Goal: Download file/media

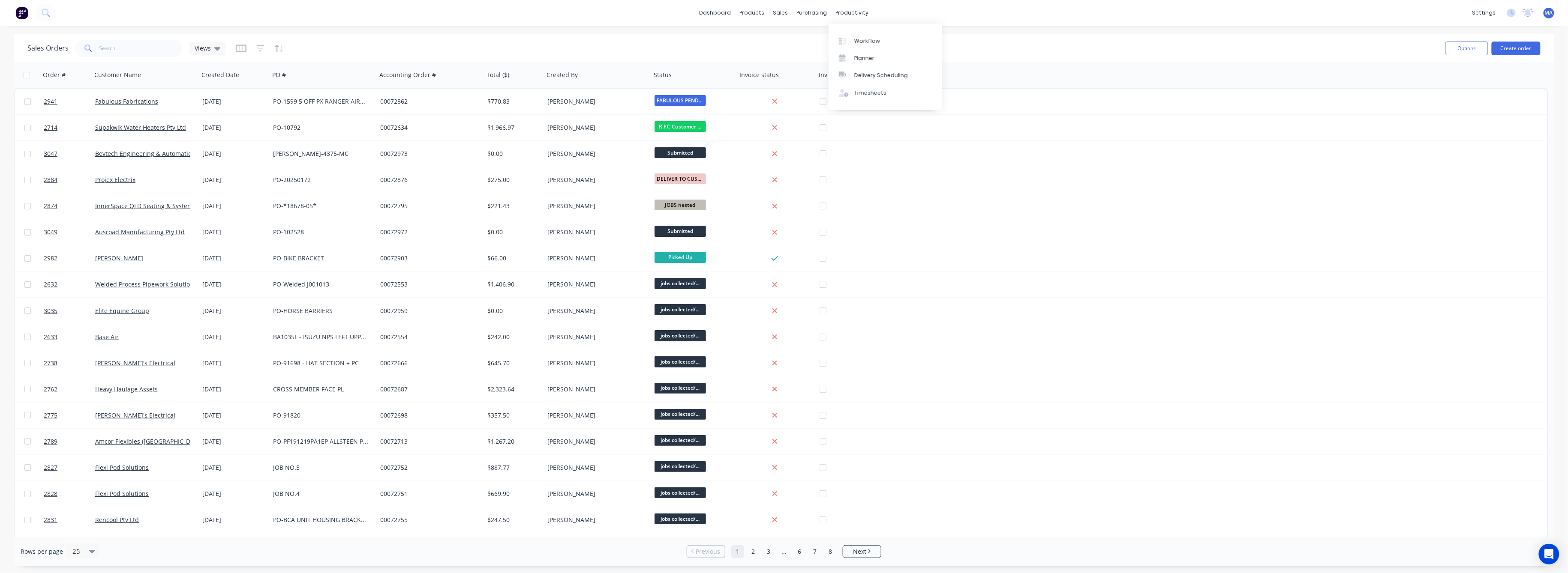
click at [850, 15] on div "productivity" at bounding box center [852, 12] width 41 height 13
click at [857, 16] on div "productivity" at bounding box center [852, 12] width 41 height 13
click at [881, 45] on link "Workflow" at bounding box center [885, 41] width 113 height 17
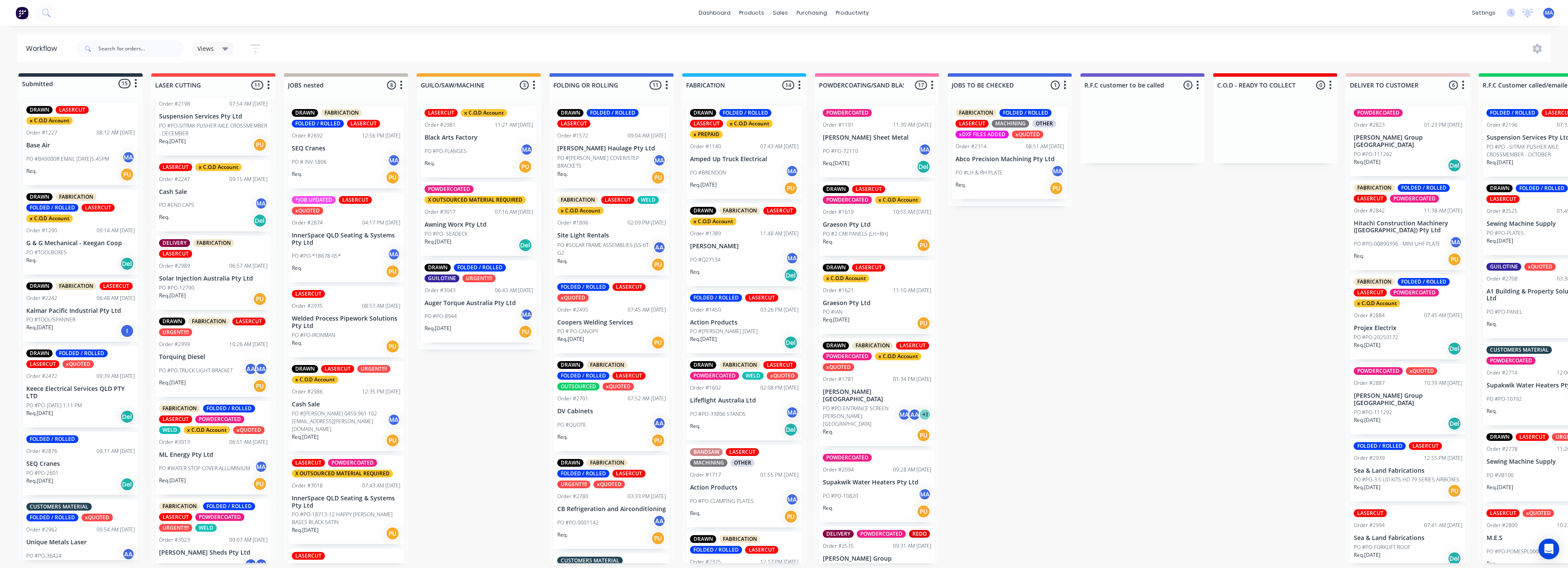
scroll to position [115, 0]
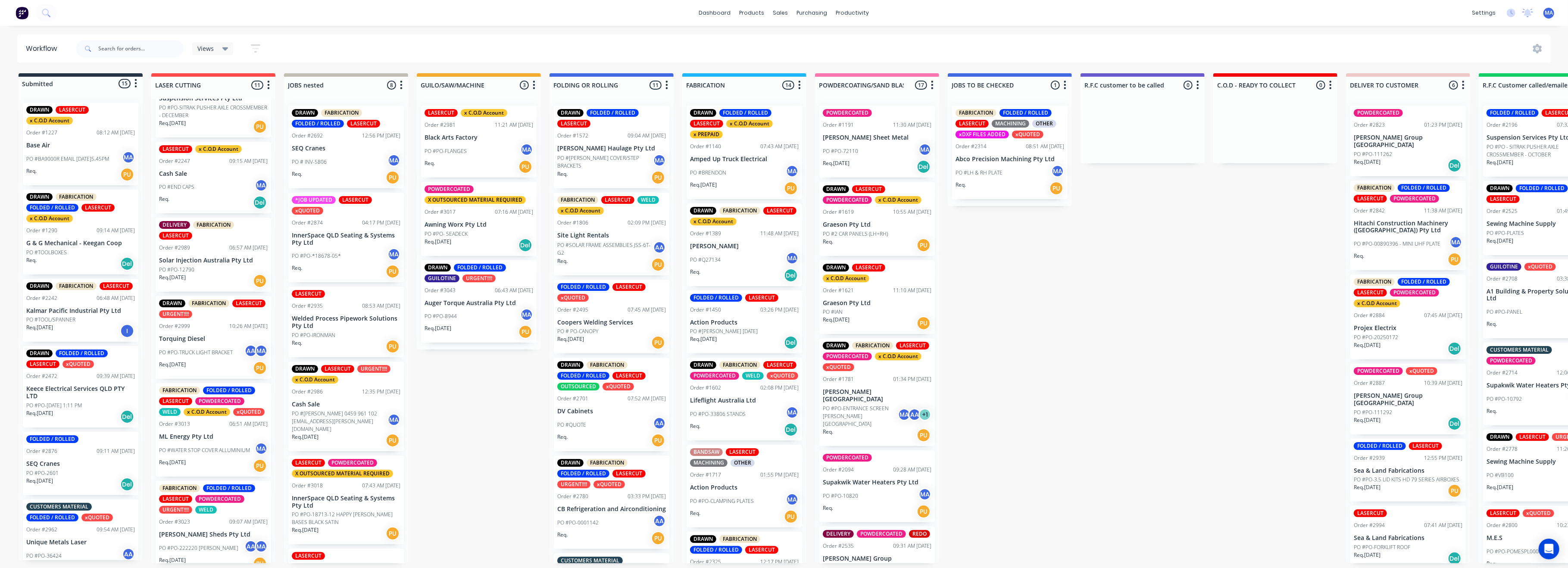
click at [210, 258] on p "Solar Injection Australia Pty Ltd" at bounding box center [213, 261] width 108 height 7
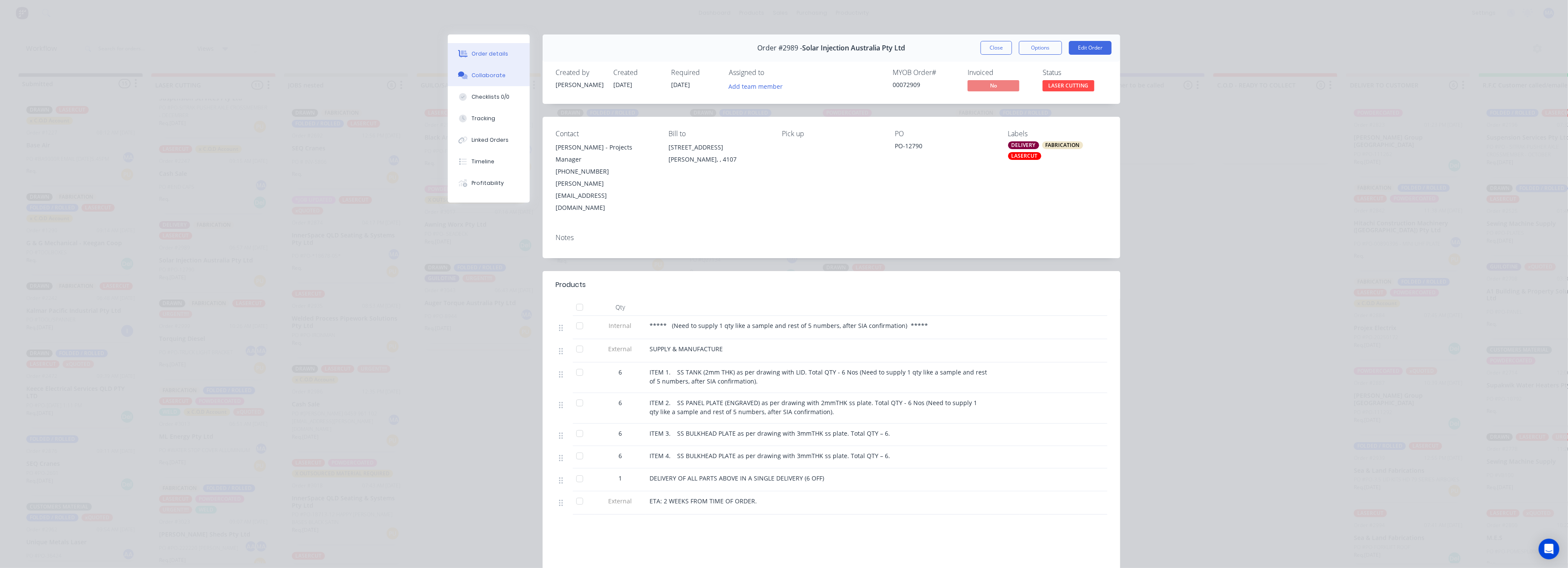
click at [506, 77] on button "Collaborate" at bounding box center [489, 75] width 82 height 22
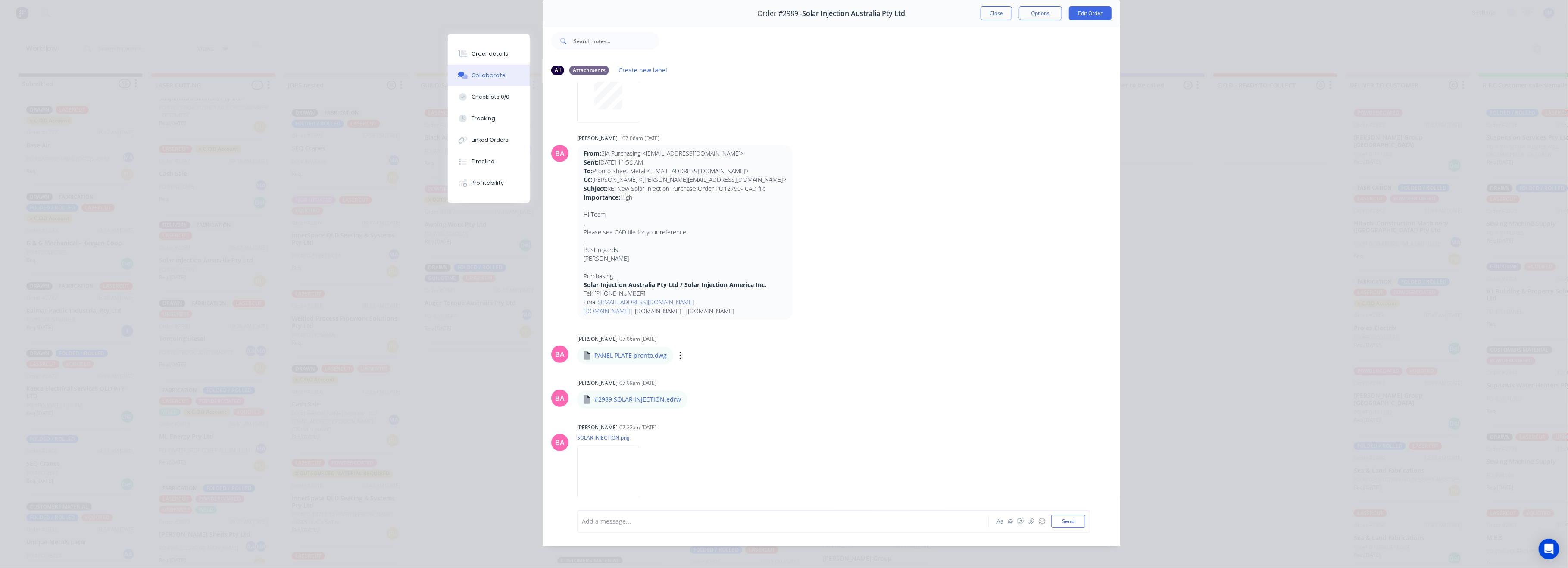
scroll to position [47, 0]
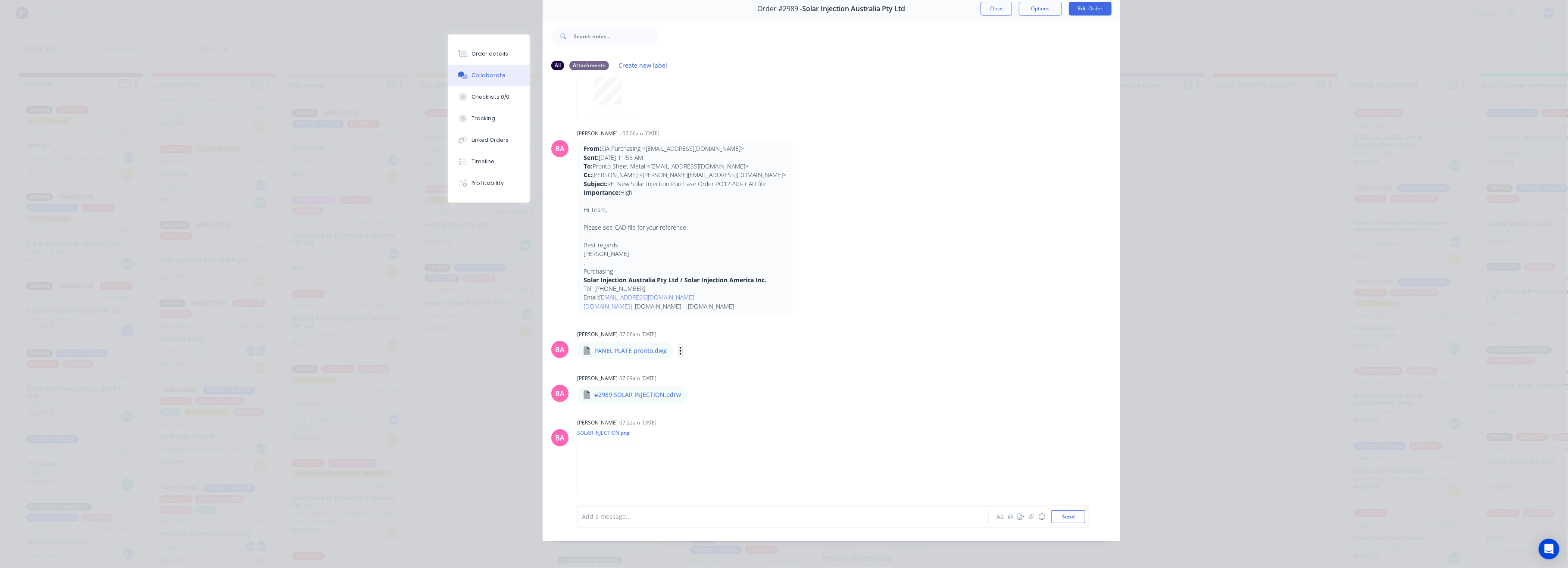
drag, startPoint x: 675, startPoint y: 338, endPoint x: 680, endPoint y: 343, distance: 7.1
click at [679, 345] on button "button" at bounding box center [681, 351] width 4 height 12
click at [715, 364] on button "Download" at bounding box center [737, 374] width 97 height 19
drag, startPoint x: 993, startPoint y: 4, endPoint x: 612, endPoint y: 253, distance: 455.2
click at [992, 5] on button "Close" at bounding box center [996, 9] width 32 height 14
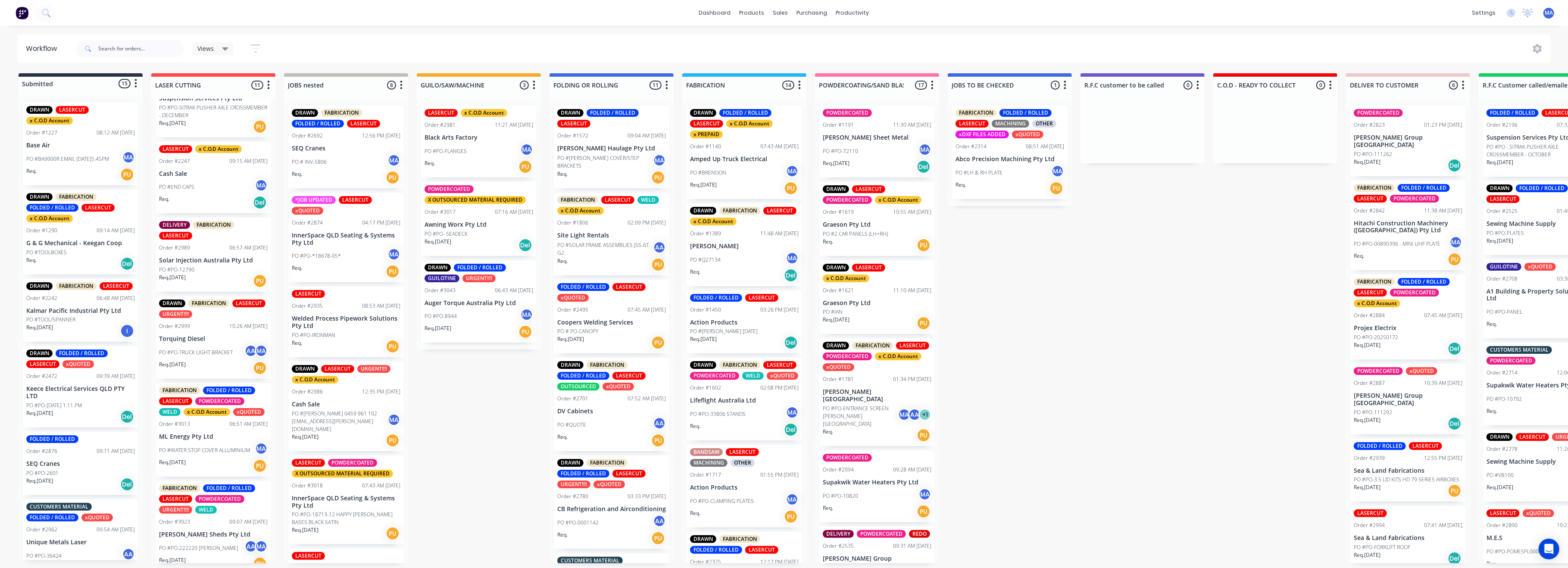
click at [176, 433] on p "ML Energy Pty Ltd" at bounding box center [213, 437] width 108 height 7
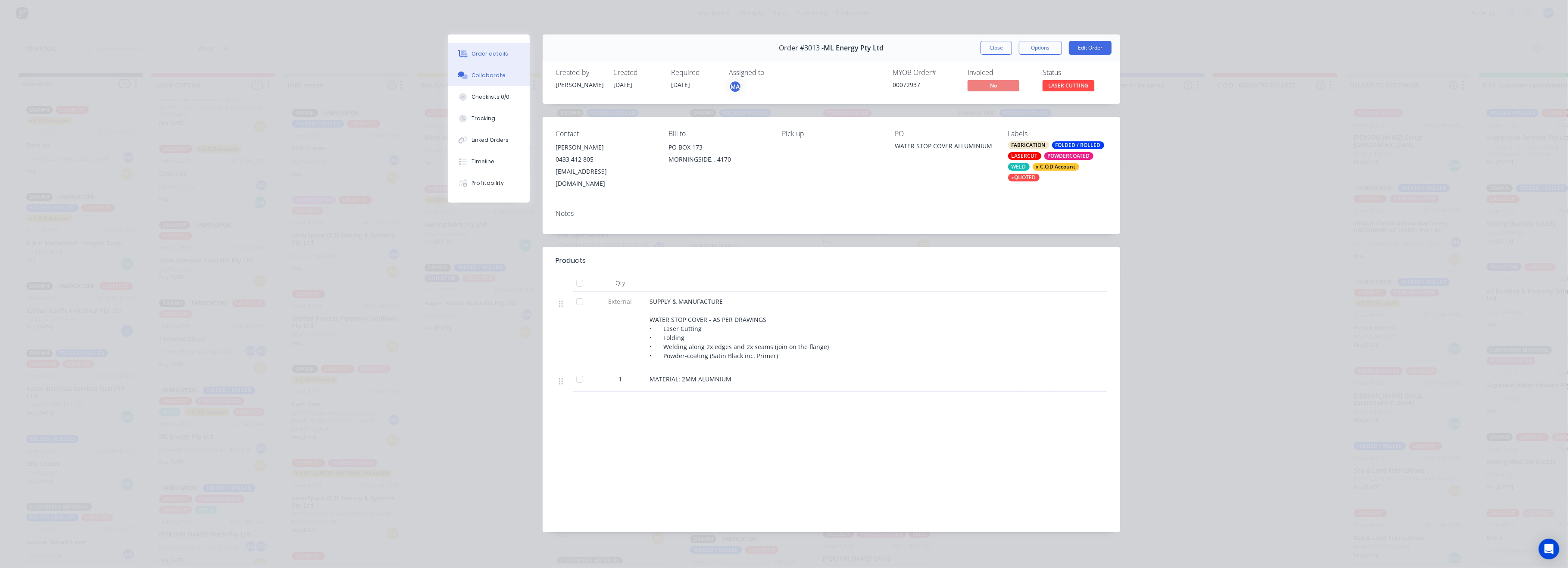
click at [512, 75] on button "Collaborate" at bounding box center [489, 75] width 82 height 22
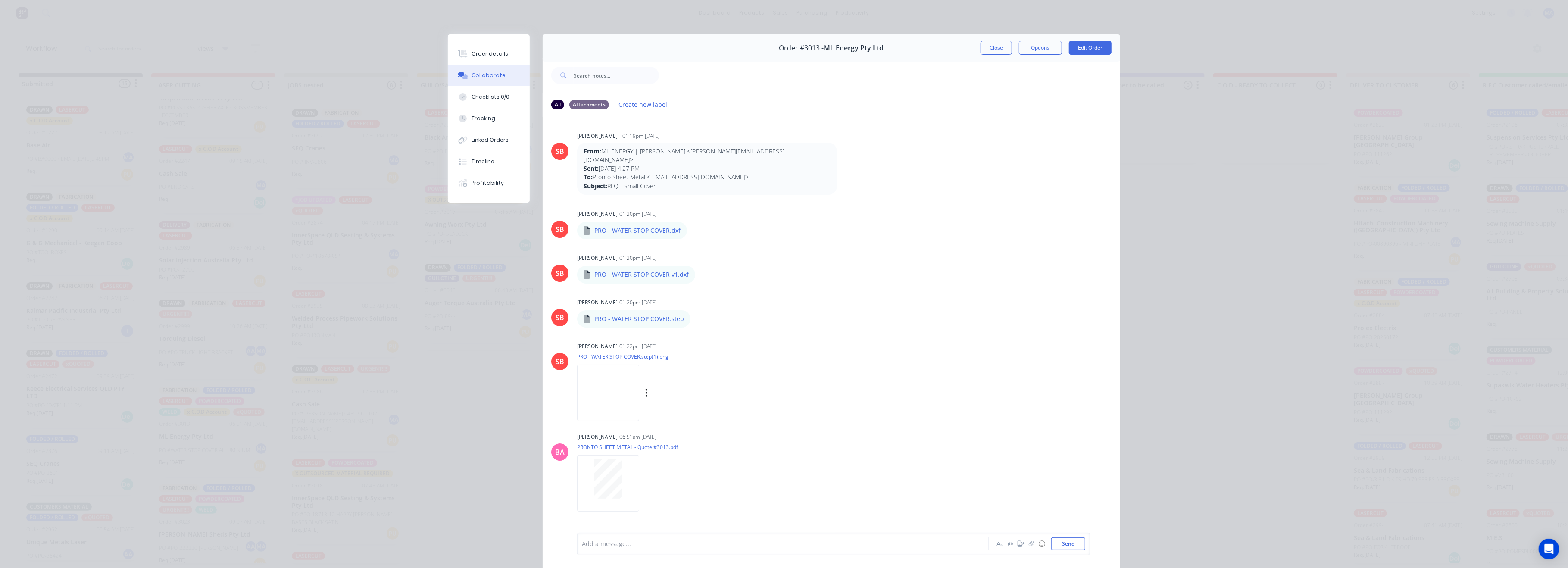
click at [631, 368] on img at bounding box center [608, 393] width 62 height 57
click at [693, 226] on icon "button" at bounding box center [694, 231] width 2 height 10
click at [0, 0] on button "Download" at bounding box center [0, 0] width 0 height 0
click at [981, 50] on button "Close" at bounding box center [996, 48] width 32 height 14
